Goal: Transaction & Acquisition: Download file/media

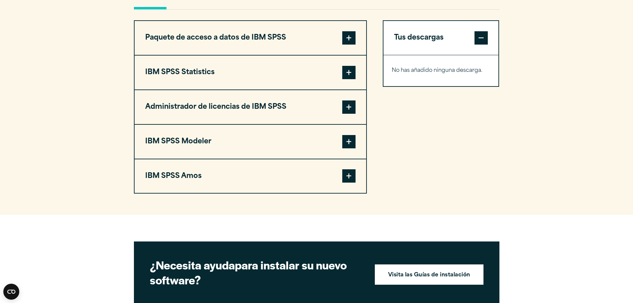
scroll to position [565, 0]
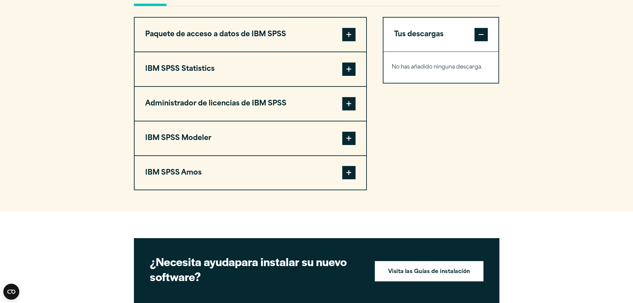
click at [350, 176] on span at bounding box center [348, 172] width 13 height 13
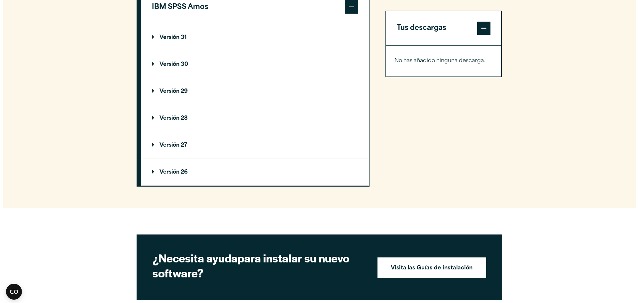
scroll to position [731, 0]
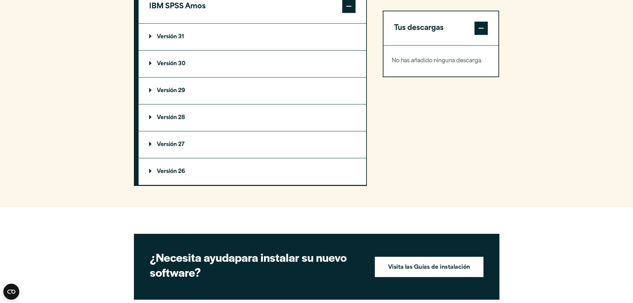
click at [168, 173] on font "Versión 26" at bounding box center [171, 171] width 28 height 5
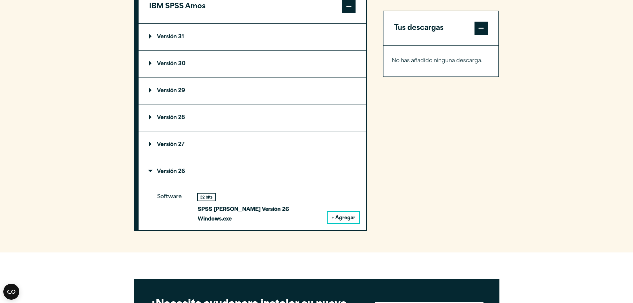
click at [176, 146] on font "Versión 27" at bounding box center [171, 144] width 28 height 5
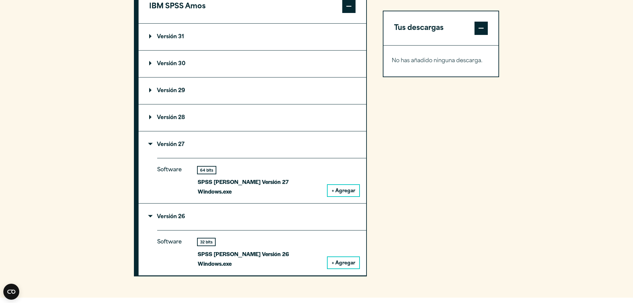
click at [178, 34] on summary "Versión 31" at bounding box center [253, 37] width 228 height 27
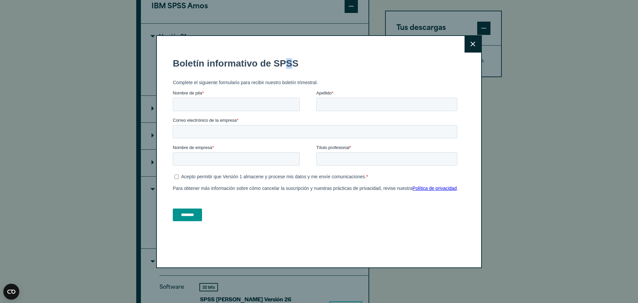
click at [290, 71] on fieldset "Boletín informativo de SPSS" at bounding box center [316, 63] width 287 height 23
click at [468, 44] on button "Cerca" at bounding box center [473, 44] width 17 height 17
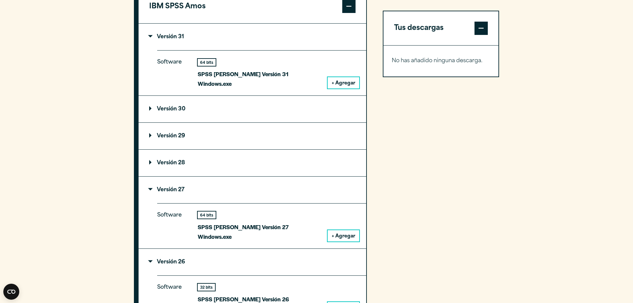
click at [164, 106] on font "Versión 30" at bounding box center [171, 108] width 29 height 5
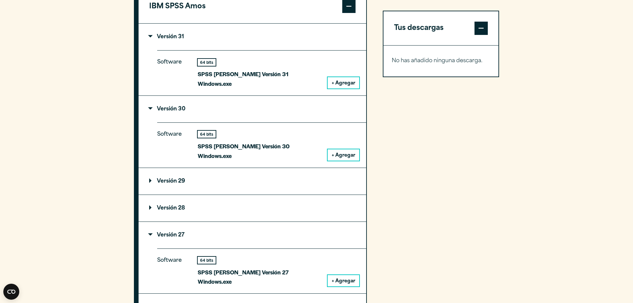
click at [275, 142] on font "SPSS [PERSON_NAME] Versión 30 Windows.exe" at bounding box center [244, 151] width 92 height 18
click at [276, 142] on font "SPSS [PERSON_NAME] Versión 30 Windows.exe" at bounding box center [244, 151] width 92 height 18
click at [340, 149] on button "+ Agregar" at bounding box center [344, 154] width 32 height 11
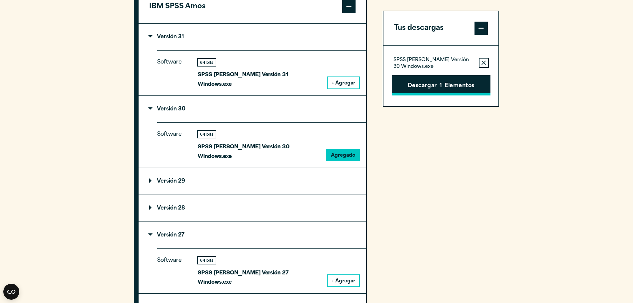
click at [443, 83] on button "Descargar 1 Elementos" at bounding box center [441, 85] width 99 height 21
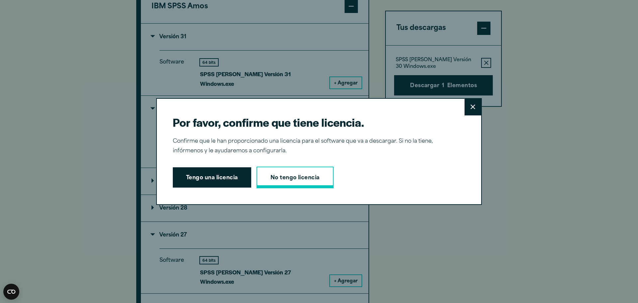
click at [272, 186] on link "No tengo licencia" at bounding box center [295, 178] width 77 height 22
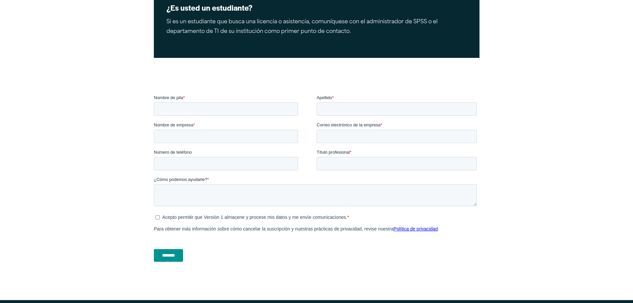
click at [162, 213] on ul "Acepto permitir que Versión 1 almacene y procese mis datos y me envíe comunicac…" at bounding box center [315, 216] width 323 height 8
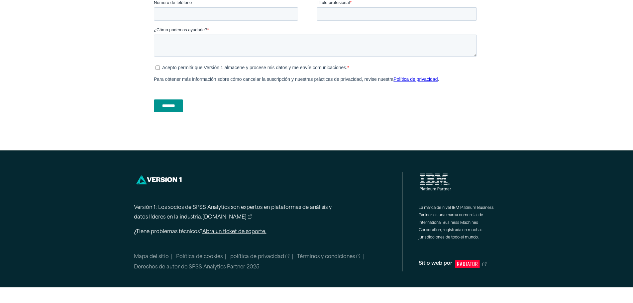
scroll to position [332, 0]
